Goal: Transaction & Acquisition: Obtain resource

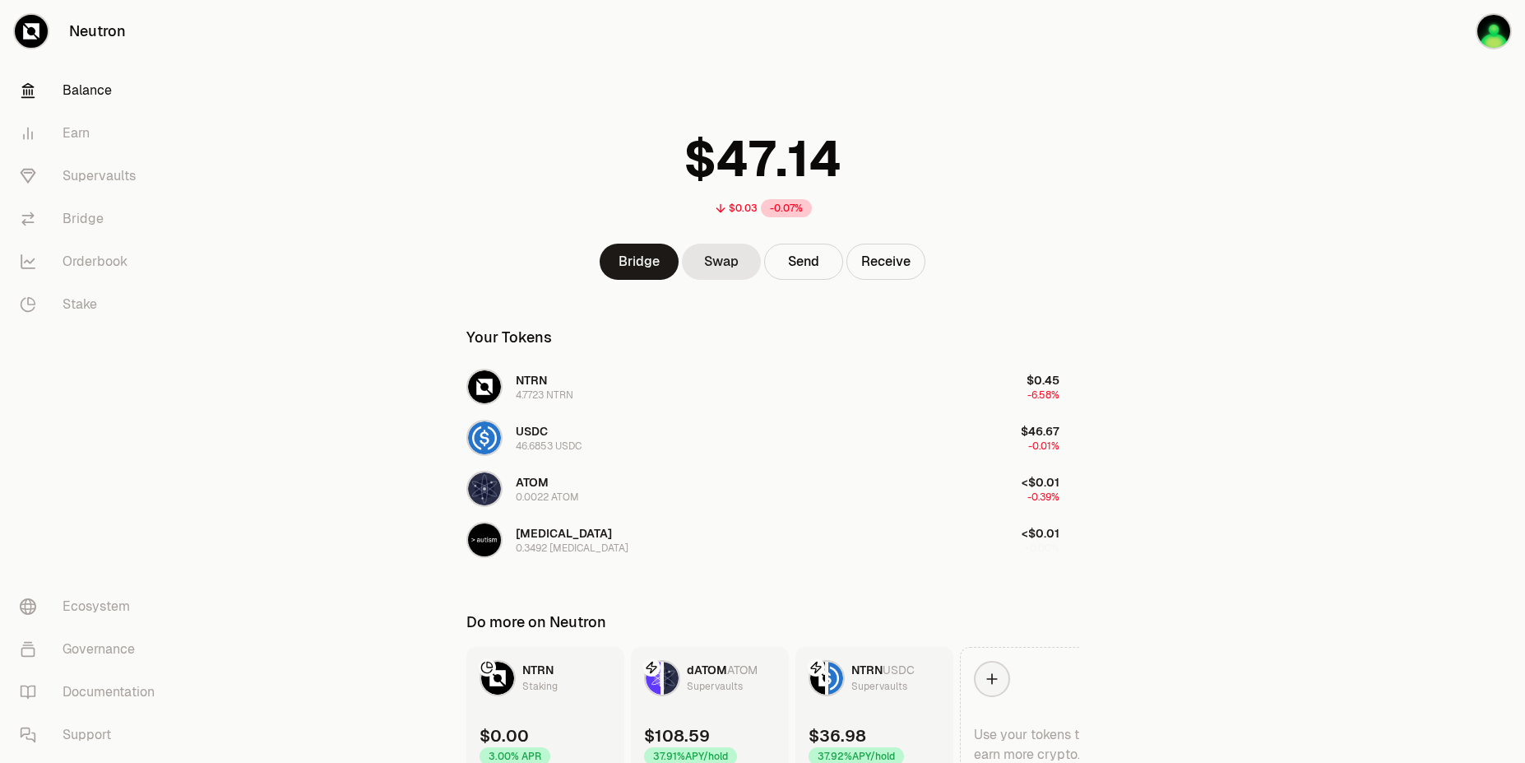
click at [1432, 381] on div at bounding box center [1433, 422] width 184 height 844
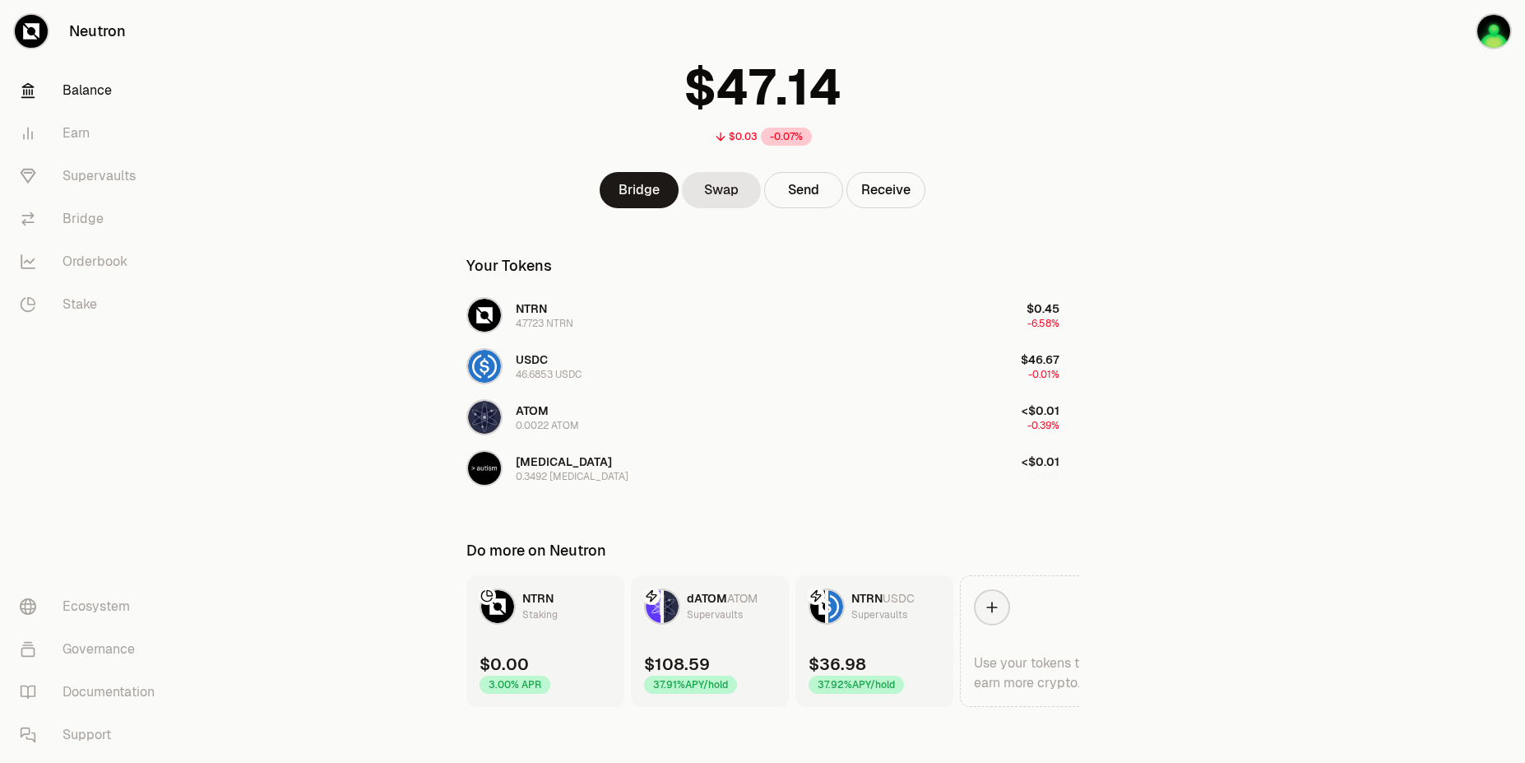
scroll to position [81, 0]
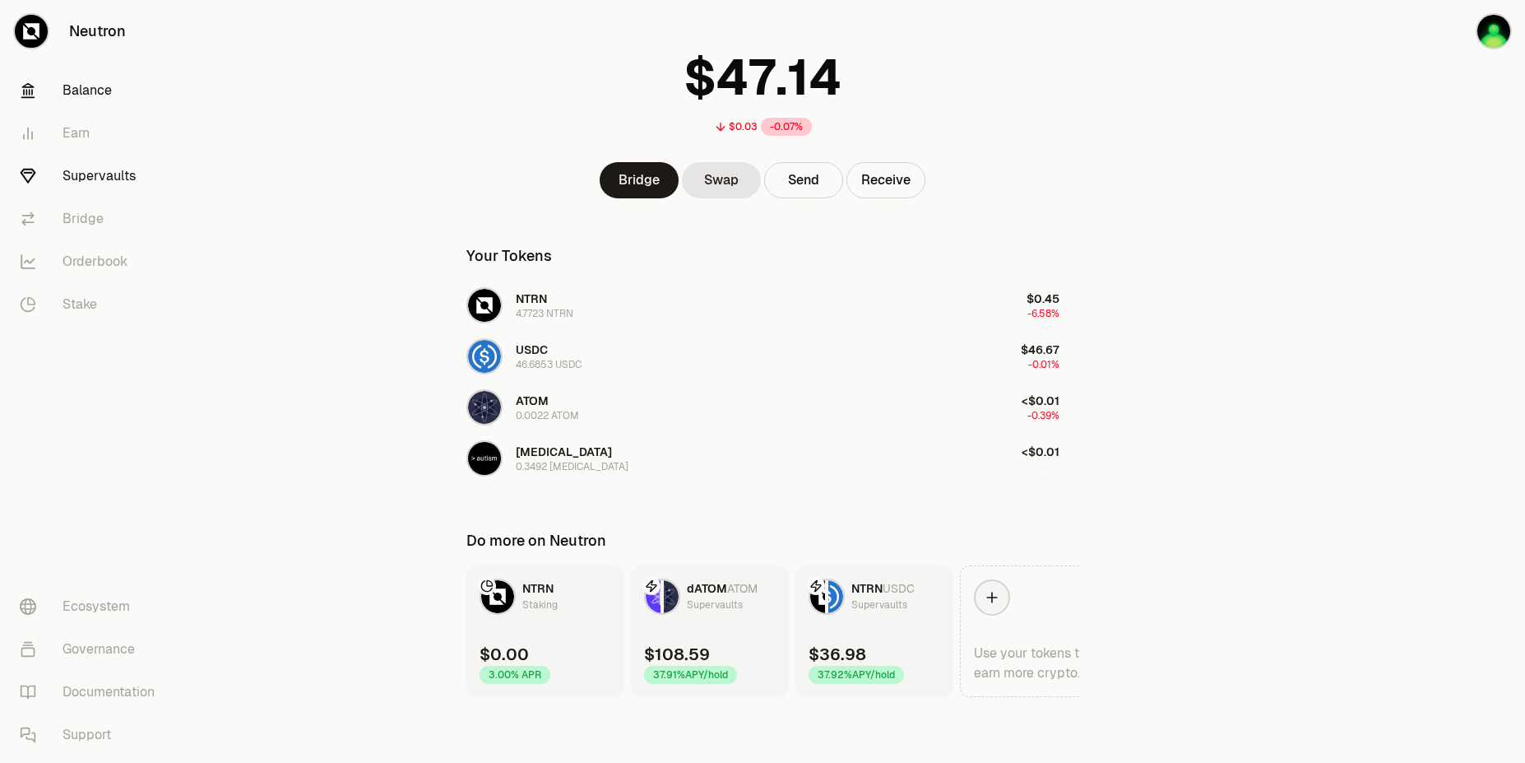
click at [89, 183] on link "Supervaults" at bounding box center [92, 176] width 171 height 43
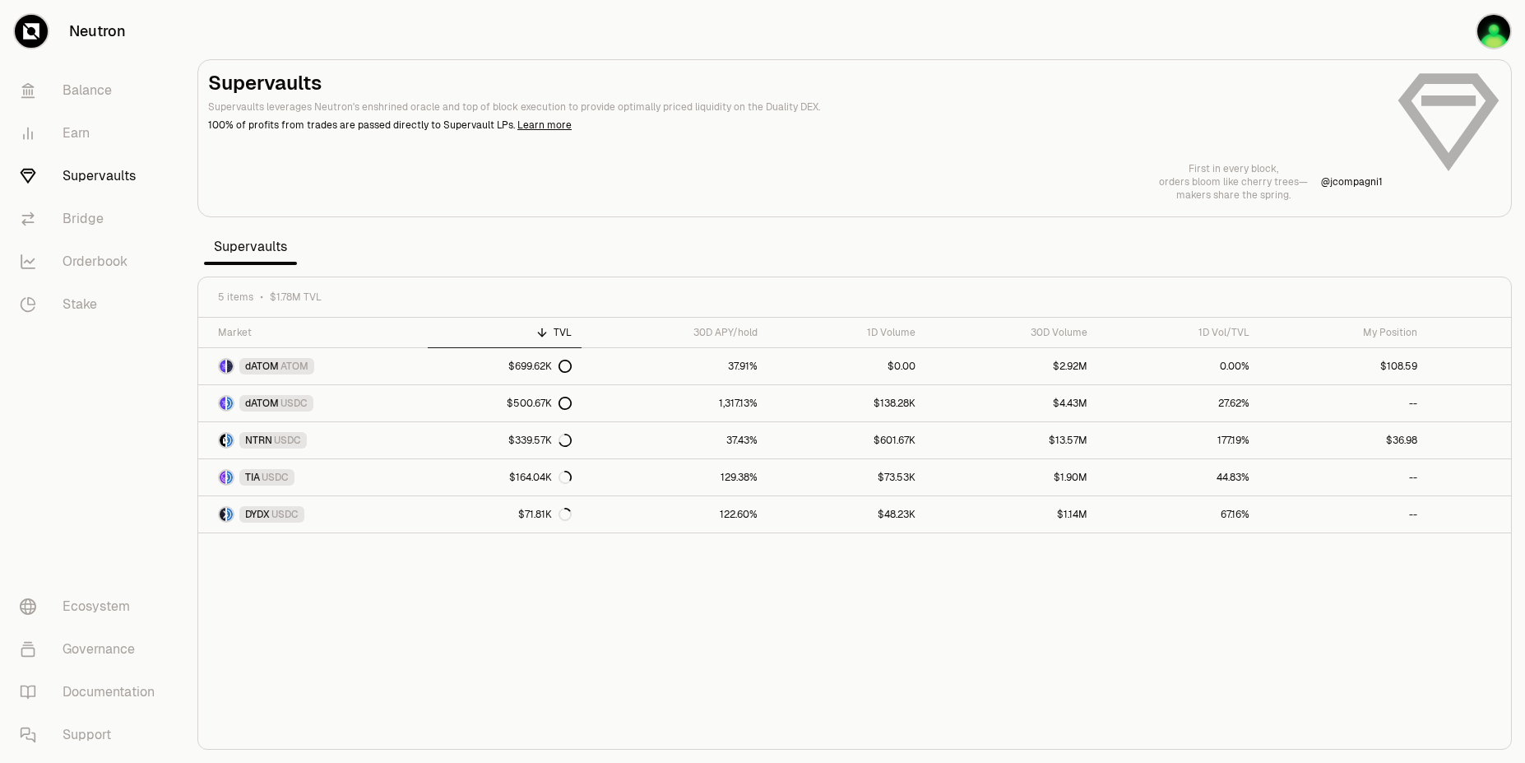
click at [1259, 613] on div "Market TVL 30D APY/hold 1D Volume 30D Volume 1D Vol/TVL My Position dATOM ATOM …" at bounding box center [854, 534] width 1313 height 432
click at [527, 404] on div "$500.67K" at bounding box center [539, 403] width 65 height 13
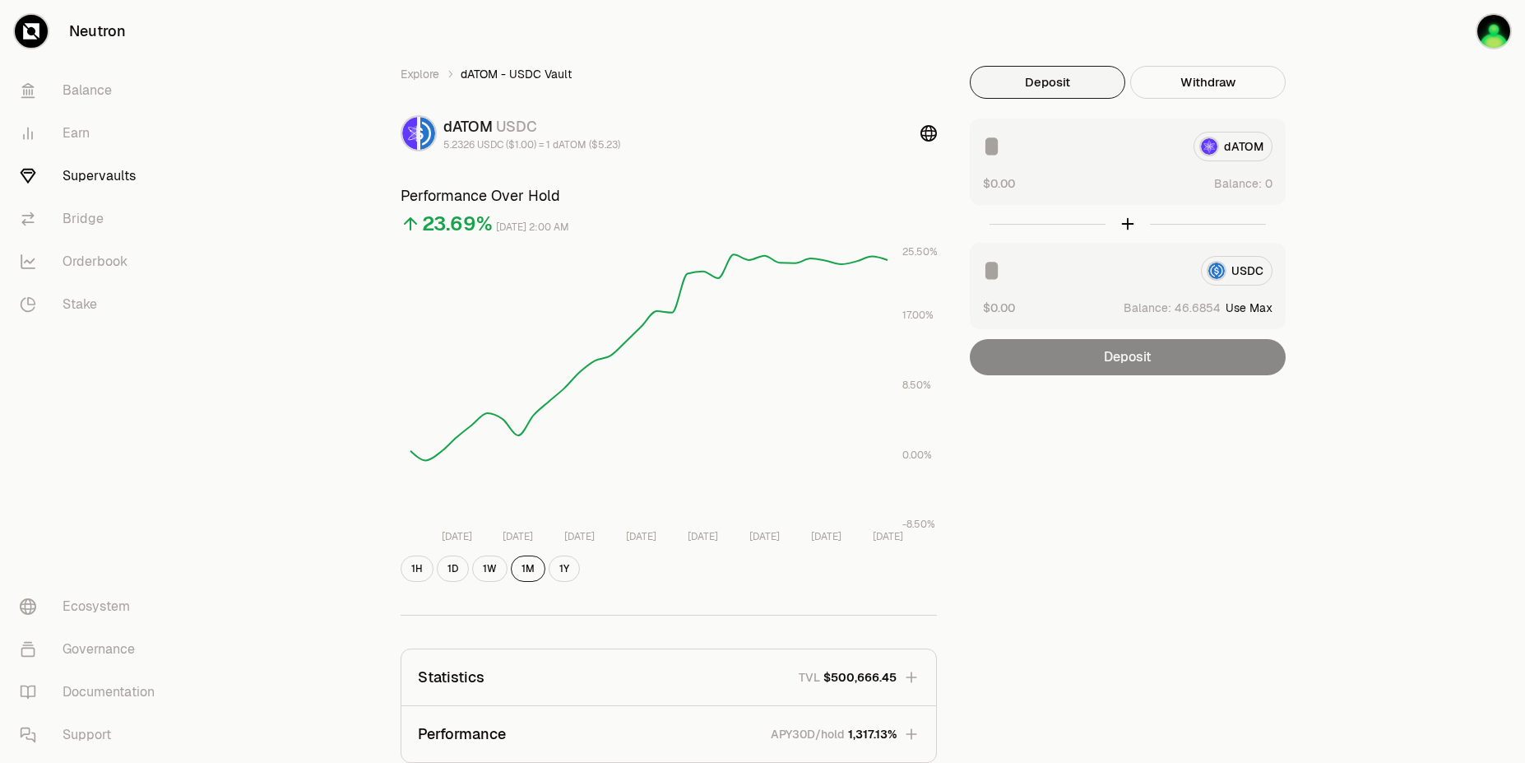
click at [1264, 306] on button "Use Max" at bounding box center [1249, 307] width 47 height 16
type input "*********"
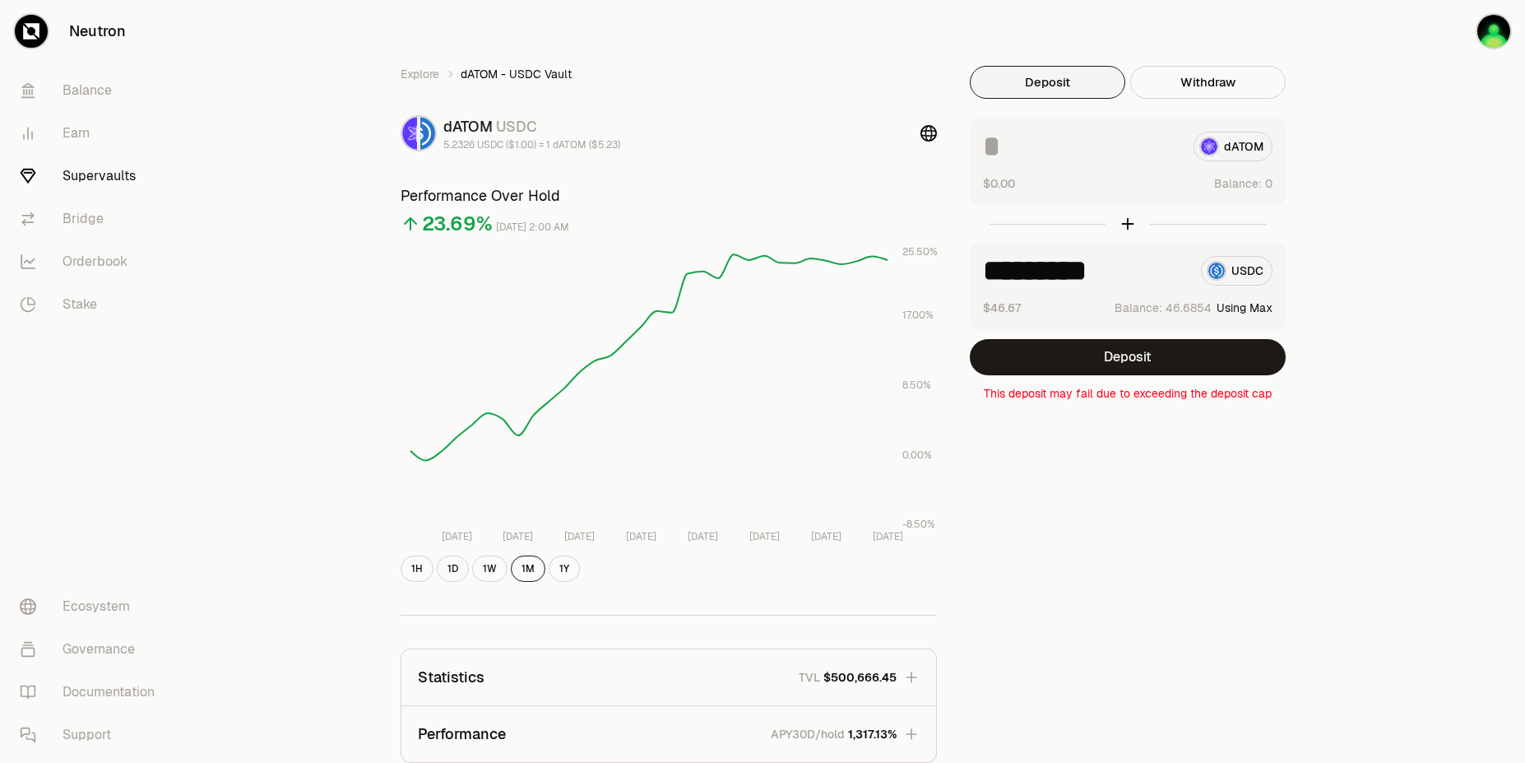
click at [93, 176] on link "Supervaults" at bounding box center [92, 176] width 171 height 43
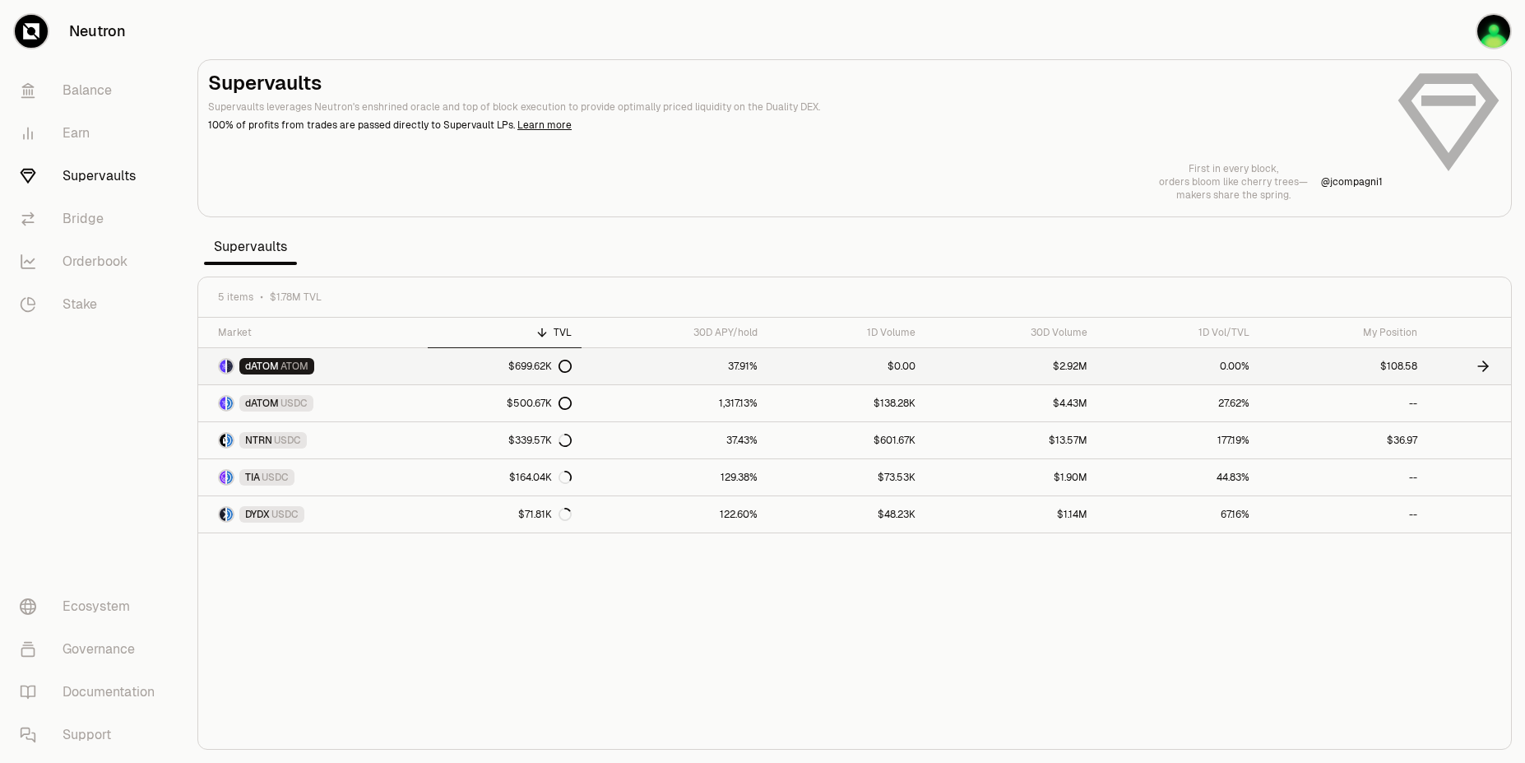
click at [1005, 372] on link "$2.92M" at bounding box center [1012, 366] width 173 height 36
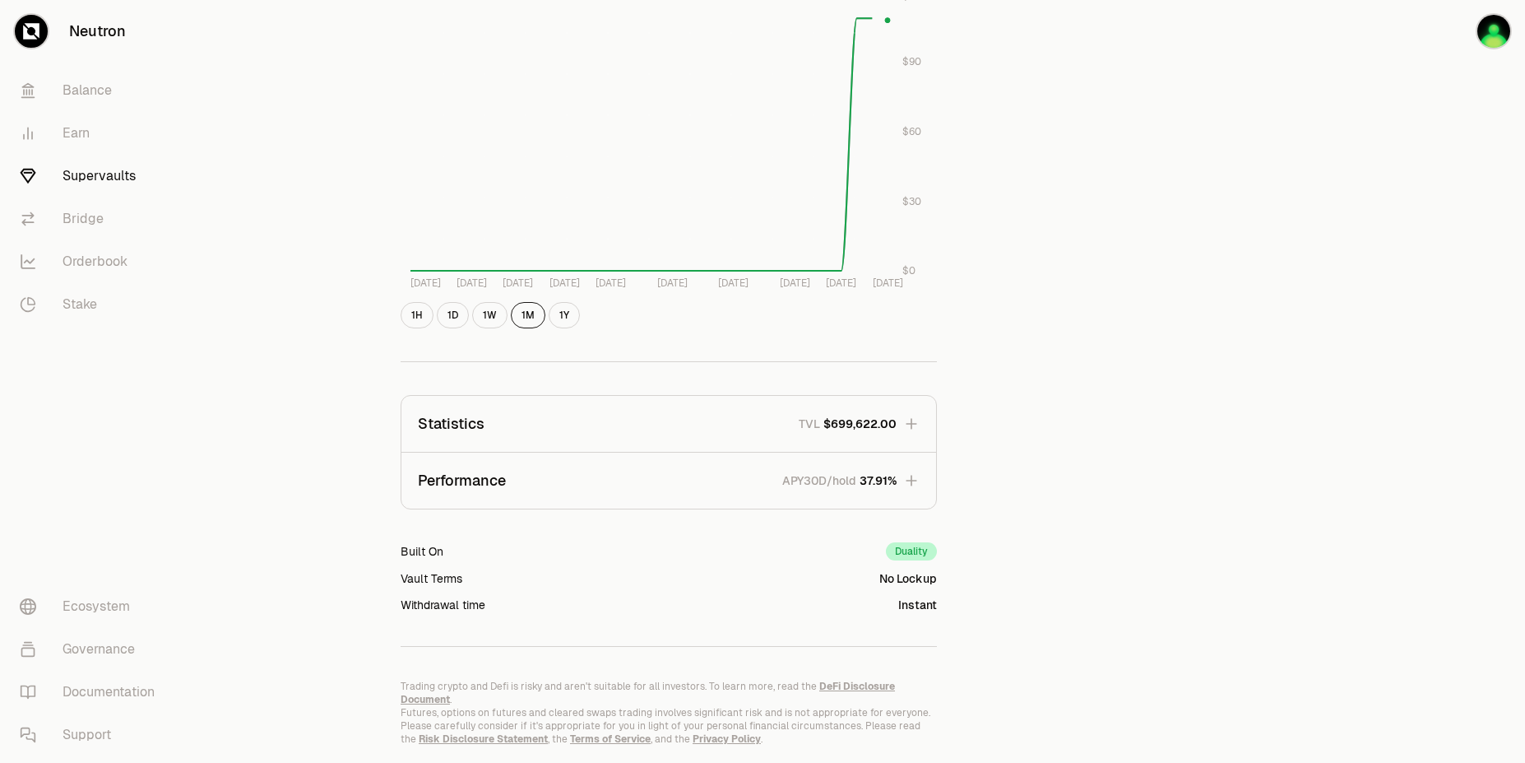
scroll to position [760, 0]
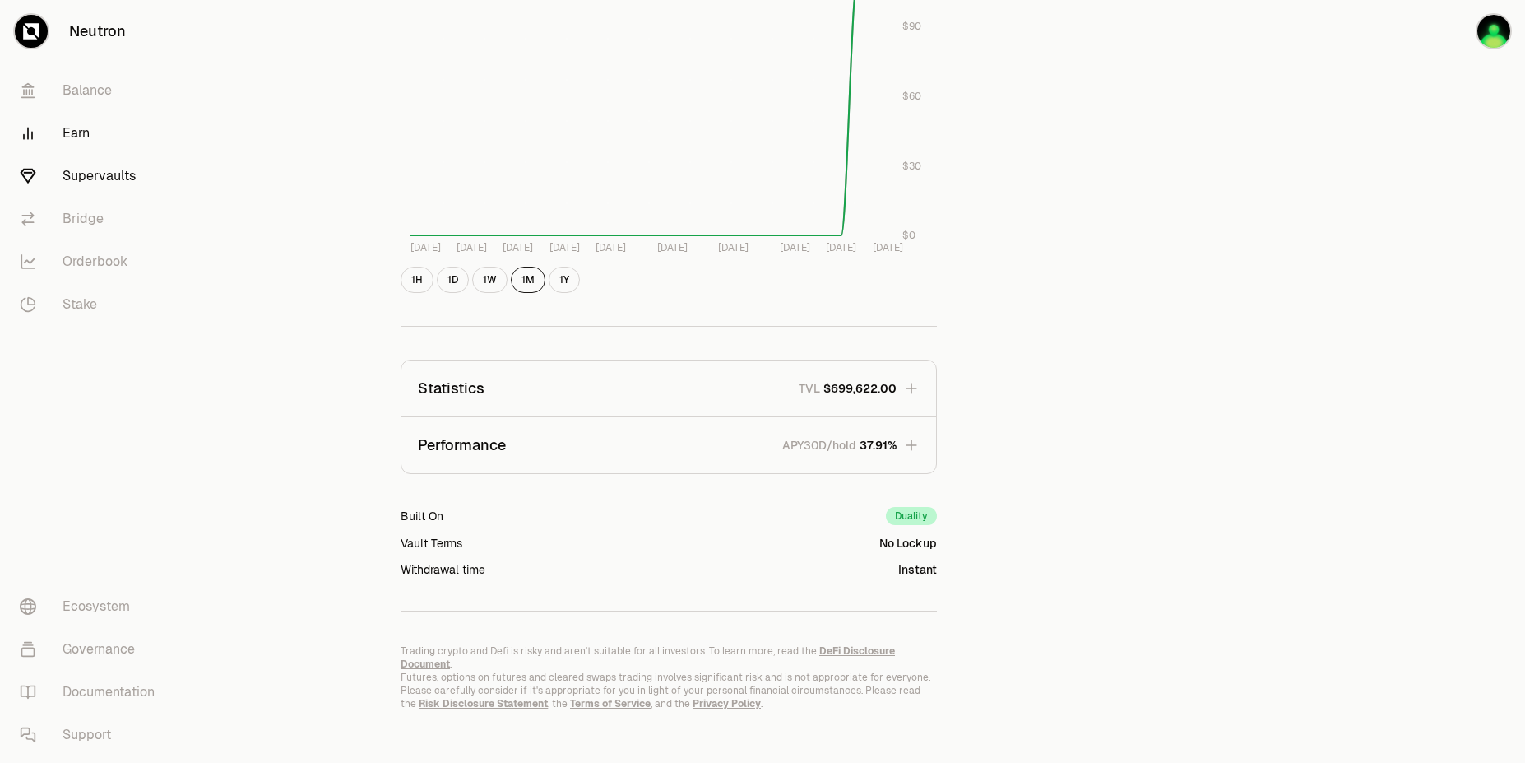
click at [74, 132] on link "Earn" at bounding box center [92, 133] width 171 height 43
